Goal: Information Seeking & Learning: Learn about a topic

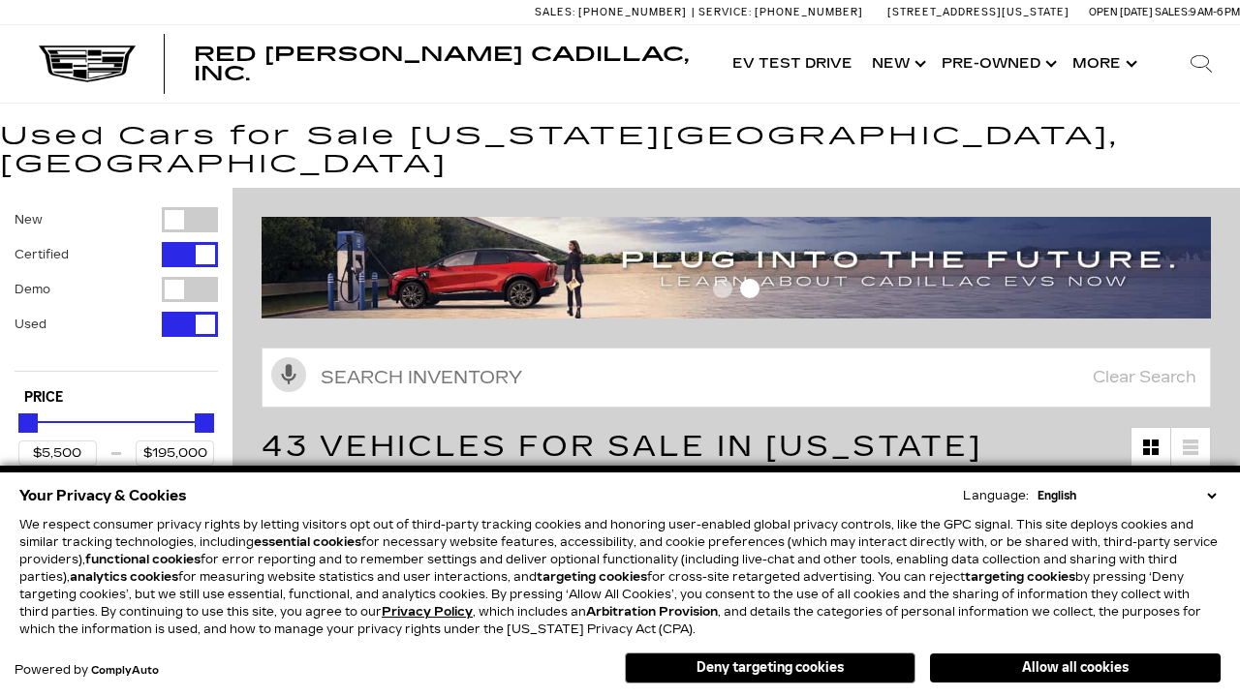
scroll to position [933, 0]
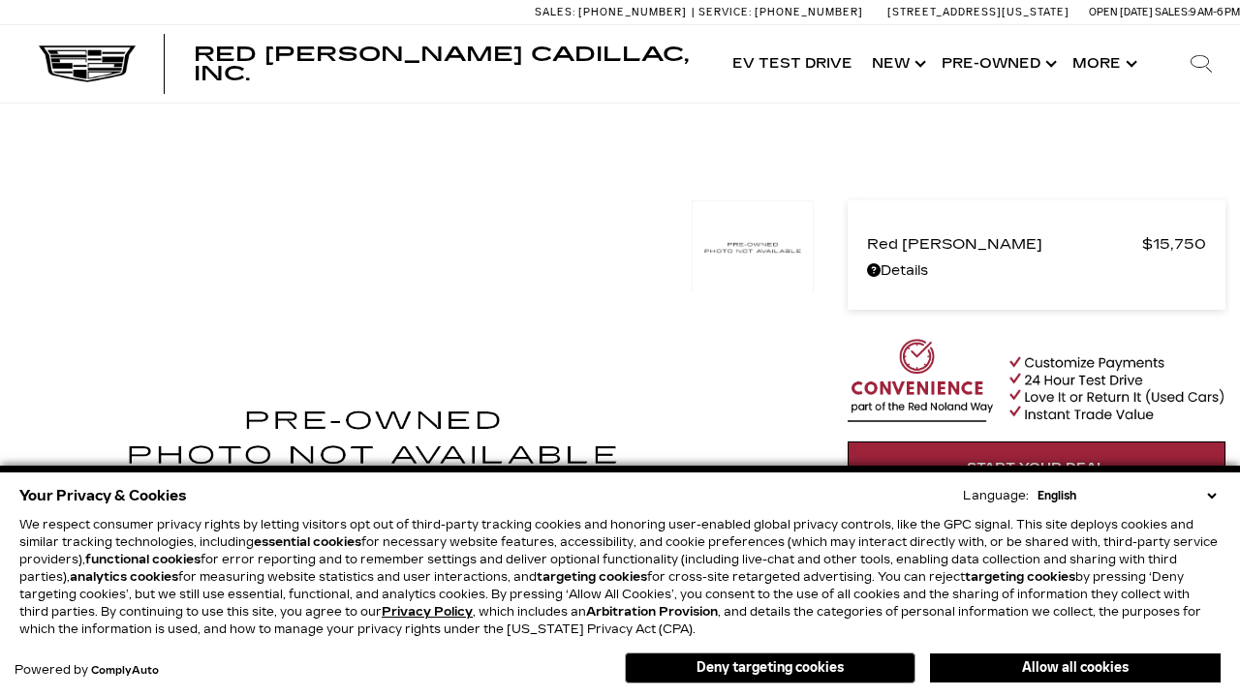
scroll to position [1041, 0]
